Goal: Task Accomplishment & Management: Manage account settings

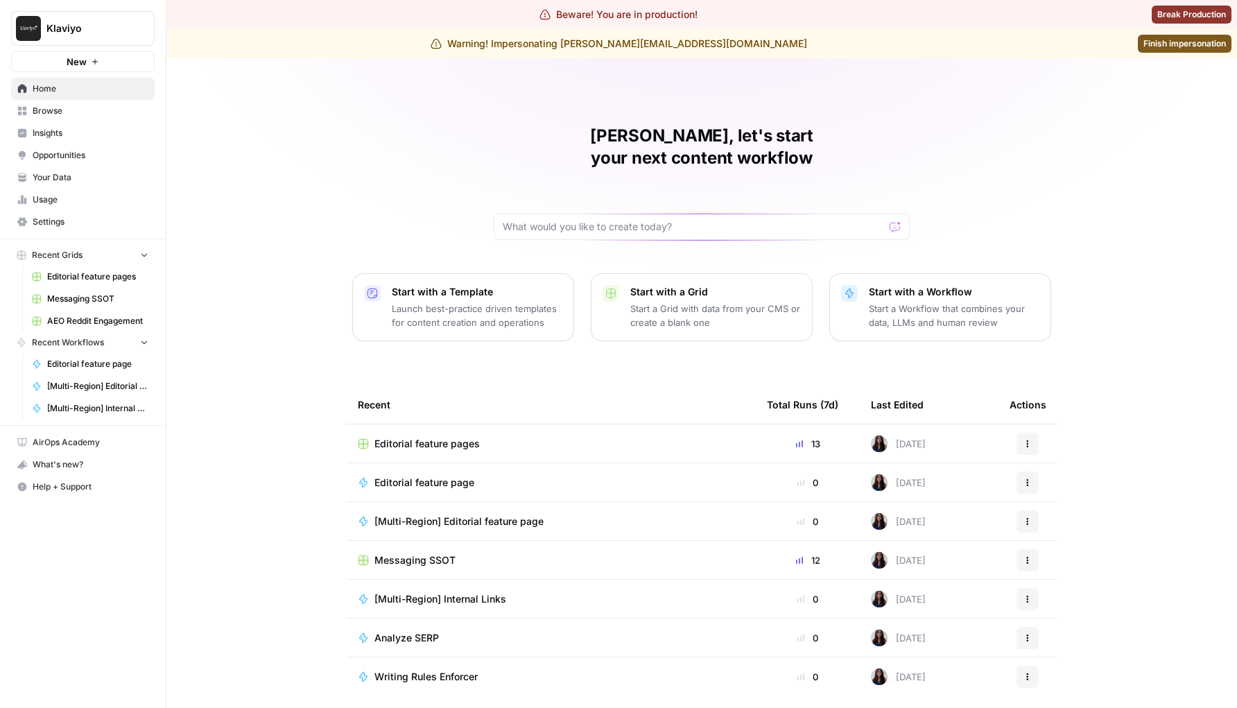
click at [60, 218] on span "Settings" at bounding box center [91, 222] width 116 height 12
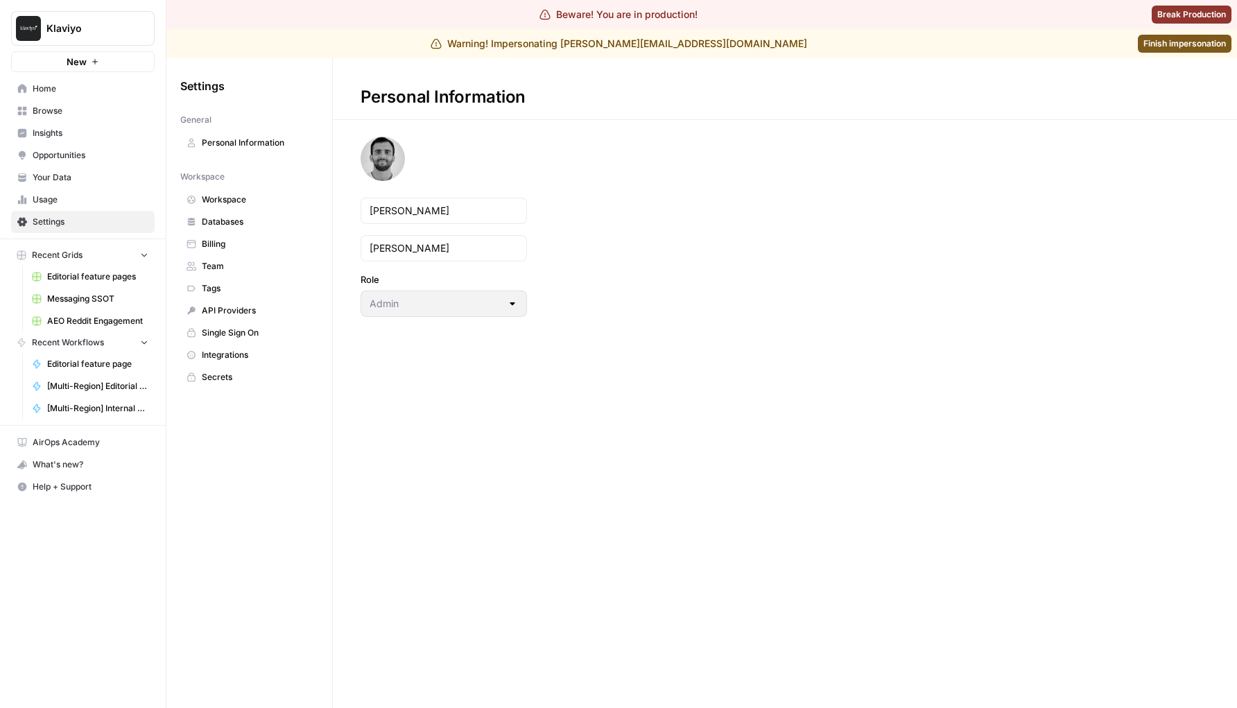
click at [227, 260] on span "Team" at bounding box center [257, 266] width 110 height 12
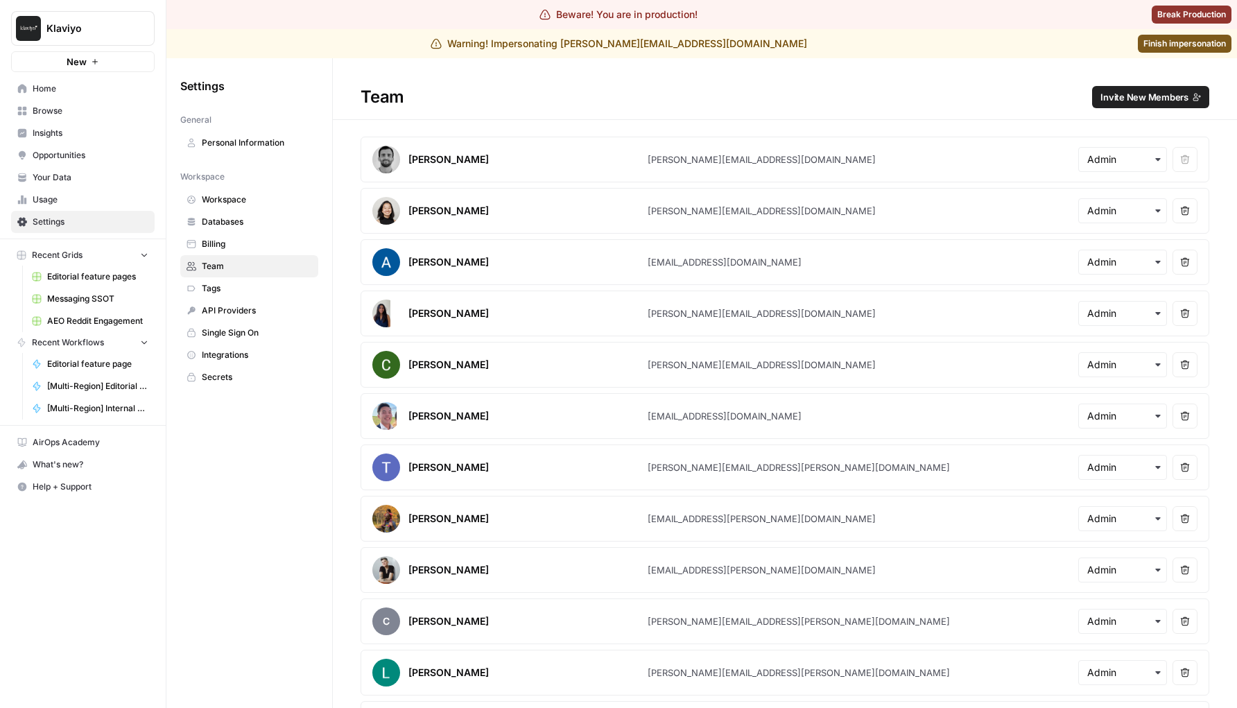
click at [1137, 91] on span "Invite New Members" at bounding box center [1145, 97] width 88 height 14
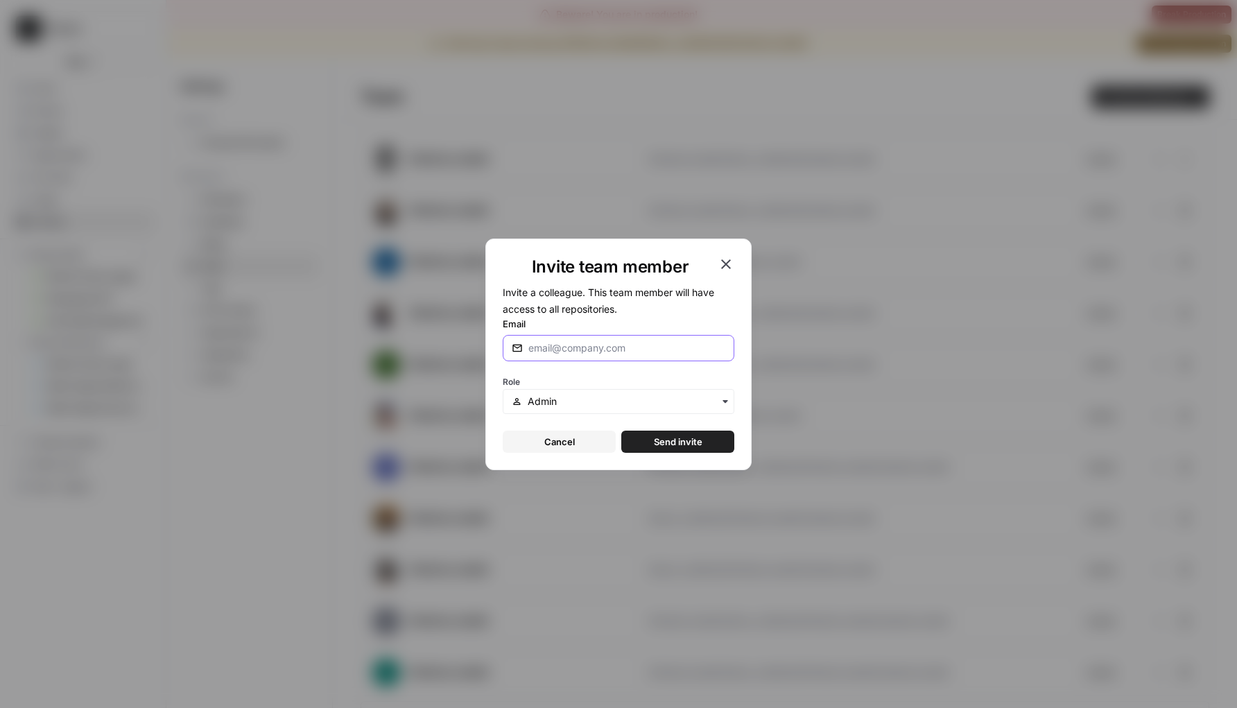
click at [663, 347] on input "Email" at bounding box center [626, 348] width 197 height 14
type input "[PERSON_NAME][EMAIL_ADDRESS][DOMAIN_NAME]"
click at [668, 445] on span "Send invite" at bounding box center [678, 442] width 49 height 14
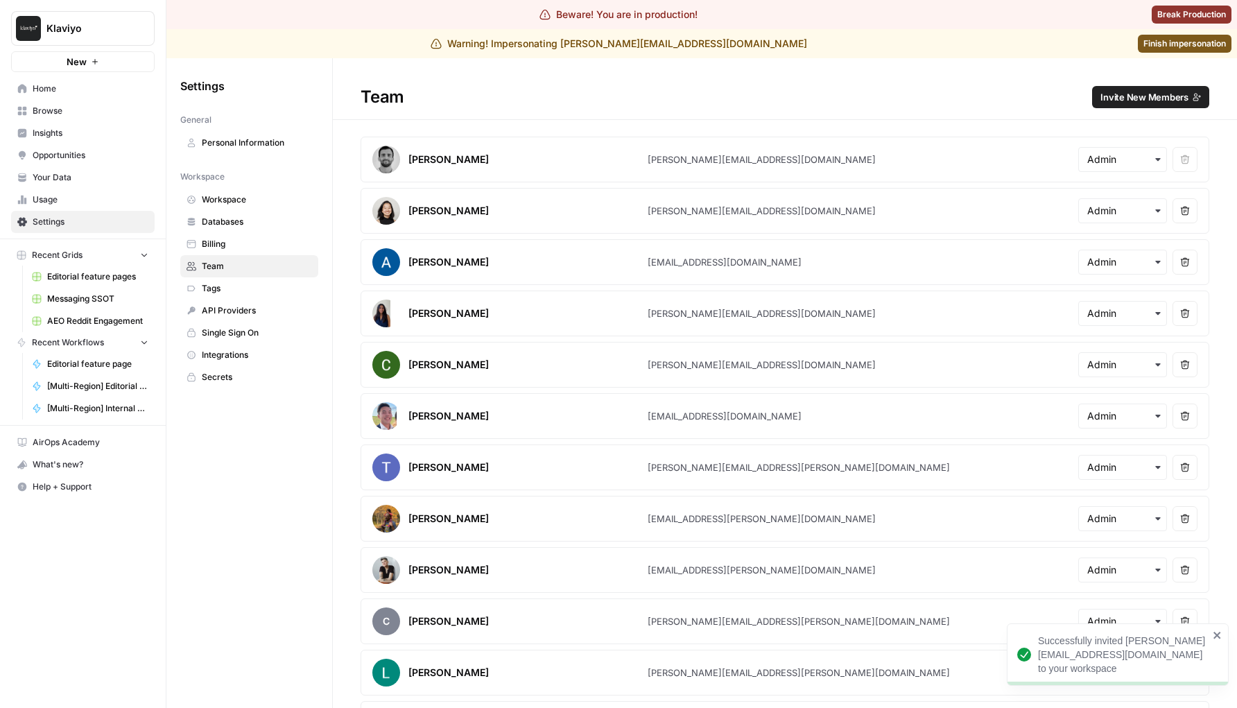
click at [109, 40] on button "Klaviyo" at bounding box center [83, 28] width 144 height 35
type input "gong"
click at [1161, 48] on span "Finish impersonation" at bounding box center [1185, 43] width 83 height 12
